Goal: Complete application form

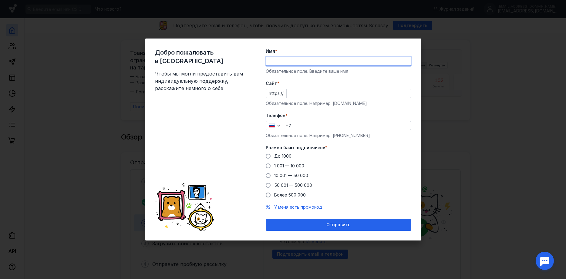
click at [275, 62] on input "Имя *" at bounding box center [338, 61] width 145 height 8
type input "[PERSON_NAME]"
click at [302, 93] on input "Cайт *" at bounding box center [349, 93] width 124 height 8
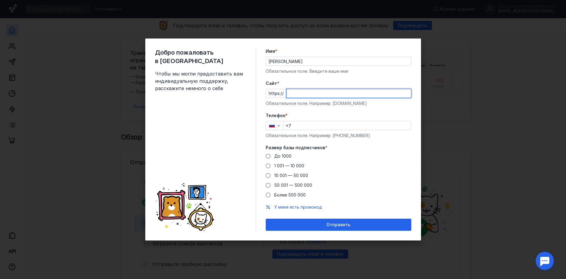
paste input "[DOMAIN_NAME][URL]"
type input "[DOMAIN_NAME][URL]"
click at [298, 124] on input "+7" at bounding box center [346, 125] width 127 height 8
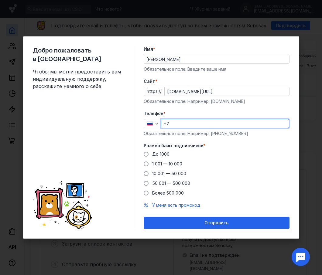
click at [176, 121] on input "+7" at bounding box center [224, 123] width 127 height 8
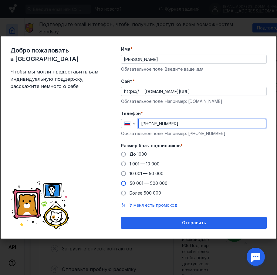
type input "[PHONE_NUMBER]"
click at [155, 184] on span "50 001 — 500 000" at bounding box center [149, 183] width 38 height 5
click at [0, 0] on input "50 001 — 500 000" at bounding box center [0, 0] width 0 height 0
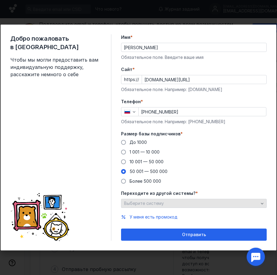
click at [165, 204] on div "Выберите систему" at bounding box center [191, 203] width 137 height 5
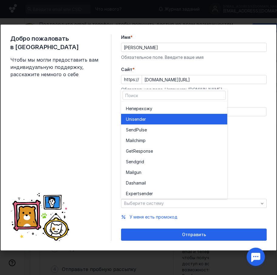
click at [140, 117] on span "Unisende" at bounding box center [135, 119] width 19 height 6
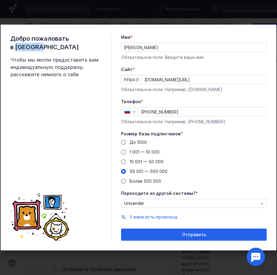
drag, startPoint x: 76, startPoint y: 39, endPoint x: 100, endPoint y: 37, distance: 23.4
click at [100, 37] on span "Добро пожаловать в [GEOGRAPHIC_DATA]" at bounding box center [55, 42] width 91 height 17
copy span "Sendsay"
click at [187, 235] on span "Отправить" at bounding box center [194, 234] width 24 height 5
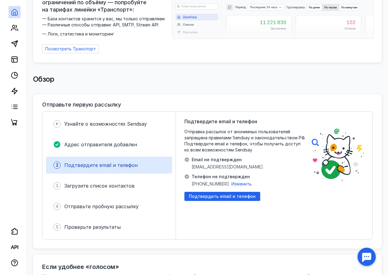
scroll to position [91, 0]
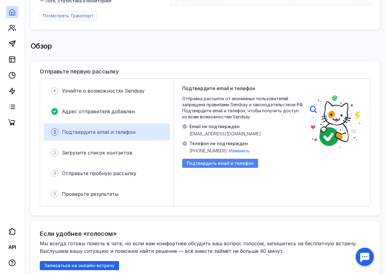
click at [220, 162] on span "Подтвердить email и телефон" at bounding box center [220, 163] width 67 height 5
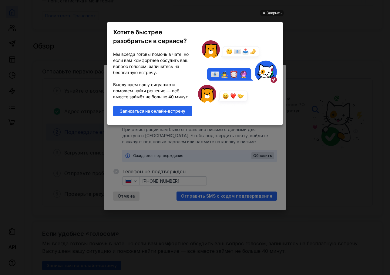
scroll to position [0, 0]
click at [272, 13] on div "Закрыть" at bounding box center [274, 13] width 15 height 7
